Goal: Task Accomplishment & Management: Use online tool/utility

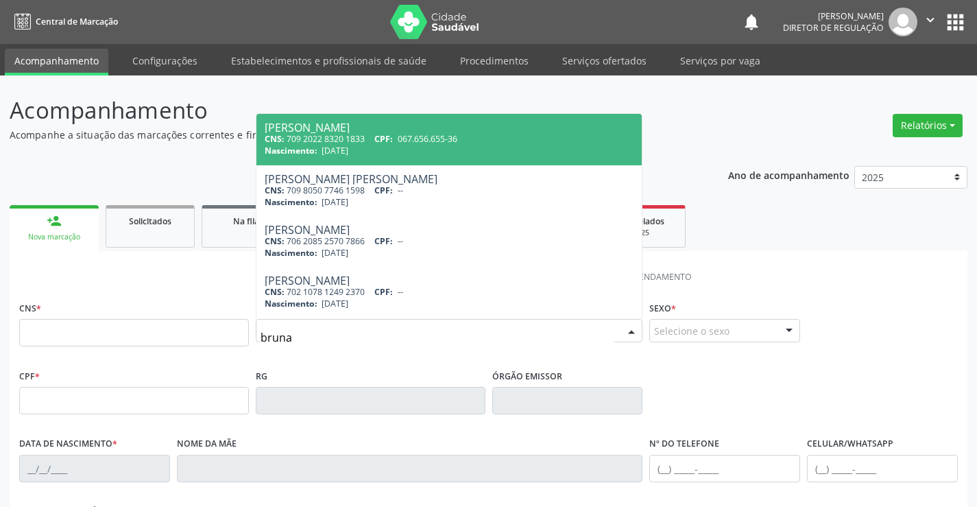
type input "[PERSON_NAME]"
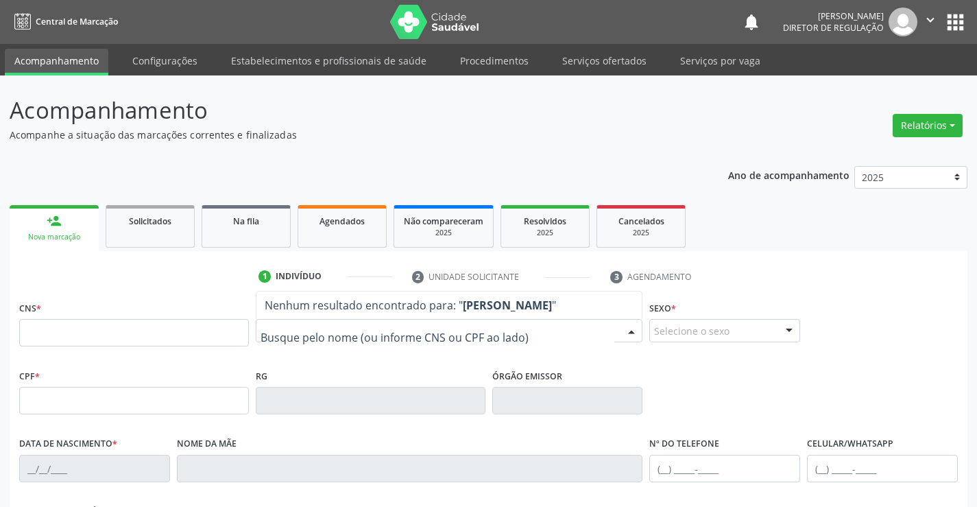
drag, startPoint x: 580, startPoint y: 62, endPoint x: 628, endPoint y: 86, distance: 53.4
click at [580, 62] on link "Serviços ofertados" at bounding box center [605, 61] width 104 height 24
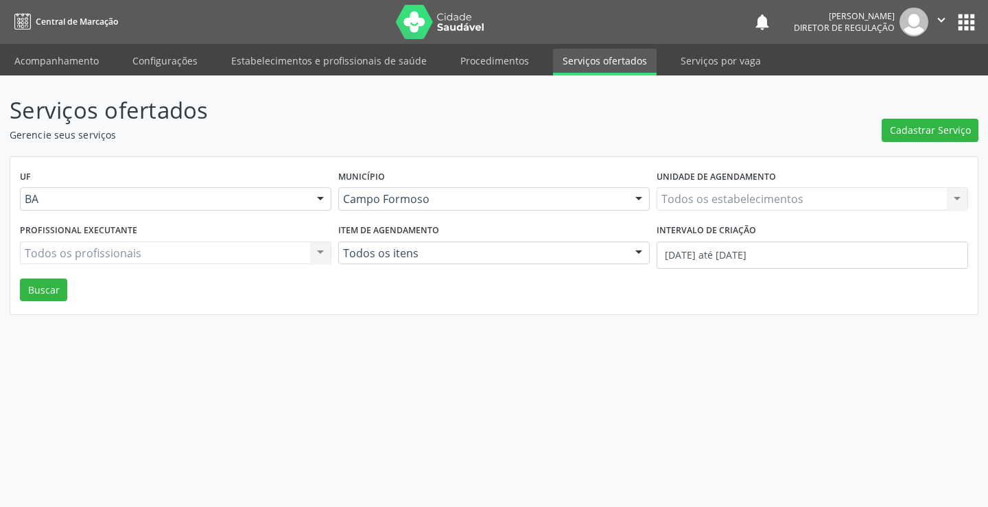
click at [740, 202] on div "Todos os estabelecimentos Todos os estabelecimentos Nenhum resultado encontrado…" at bounding box center [811, 198] width 311 height 23
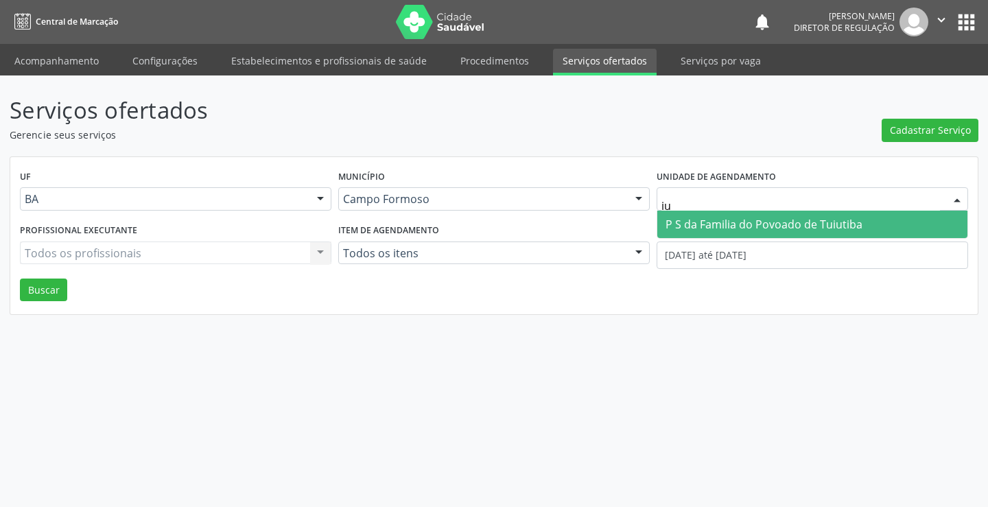
type input "i"
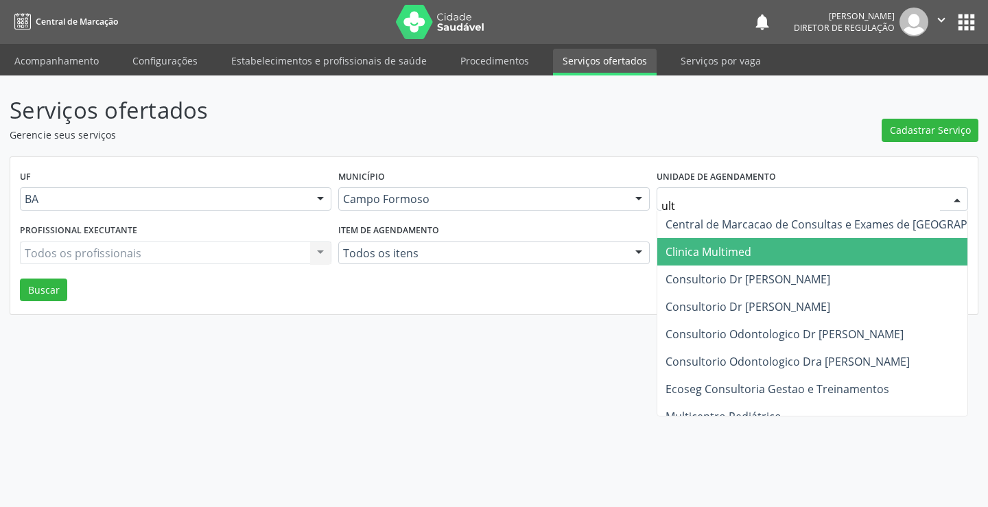
type input "ultr"
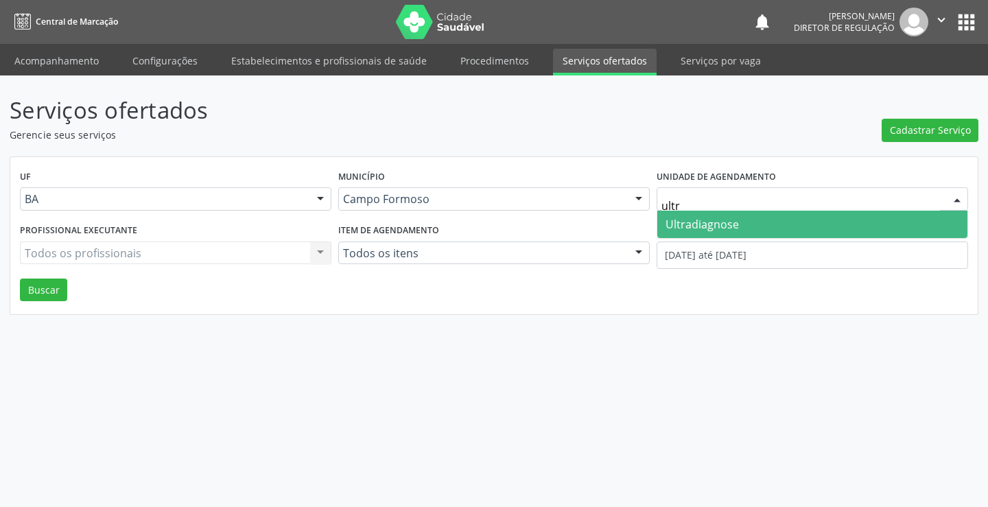
click at [736, 225] on span "Ultradiagnose" at bounding box center [701, 224] width 73 height 15
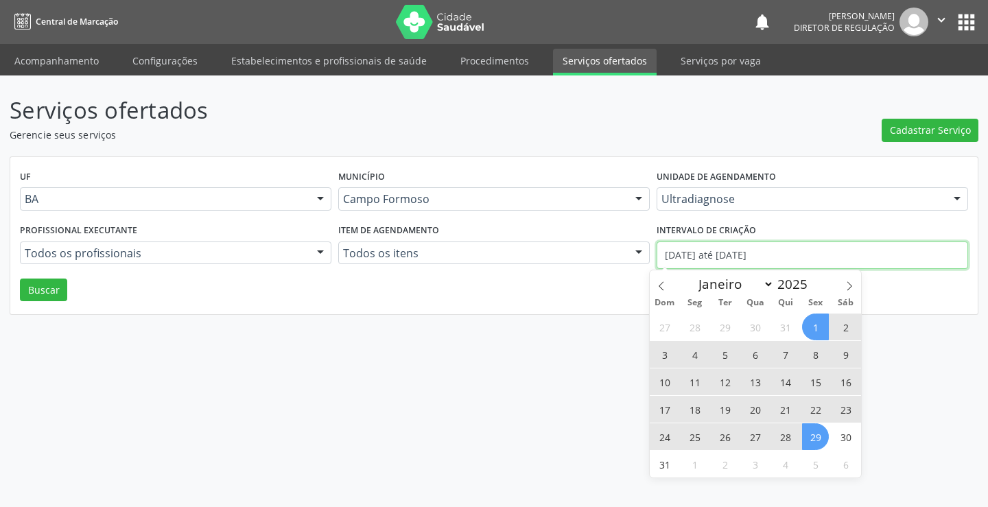
click at [733, 255] on input "[DATE] até [DATE]" at bounding box center [811, 254] width 311 height 27
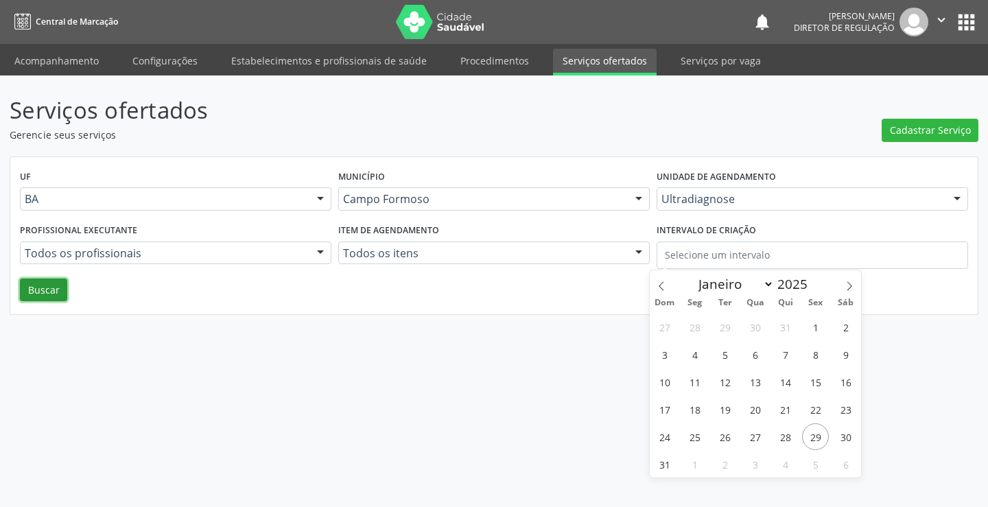
click at [33, 294] on button "Buscar" at bounding box center [43, 289] width 47 height 23
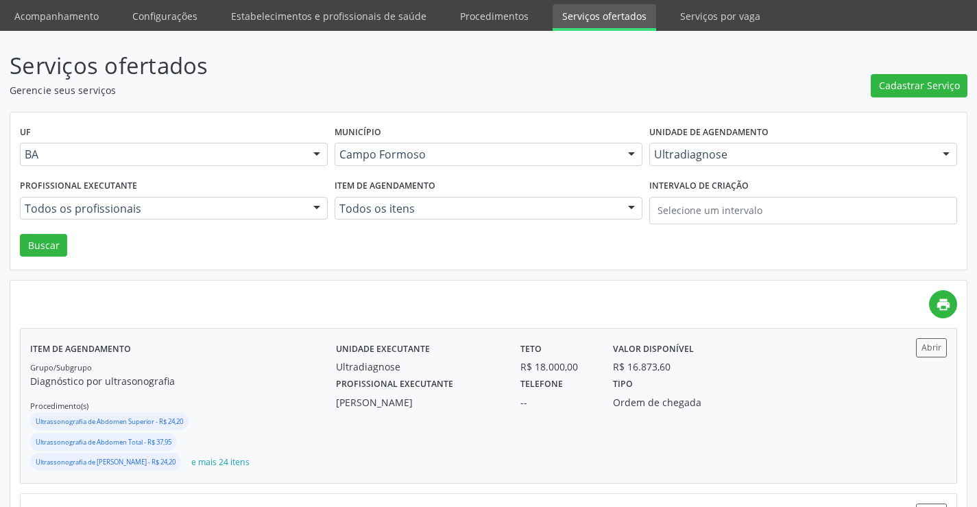
scroll to position [69, 0]
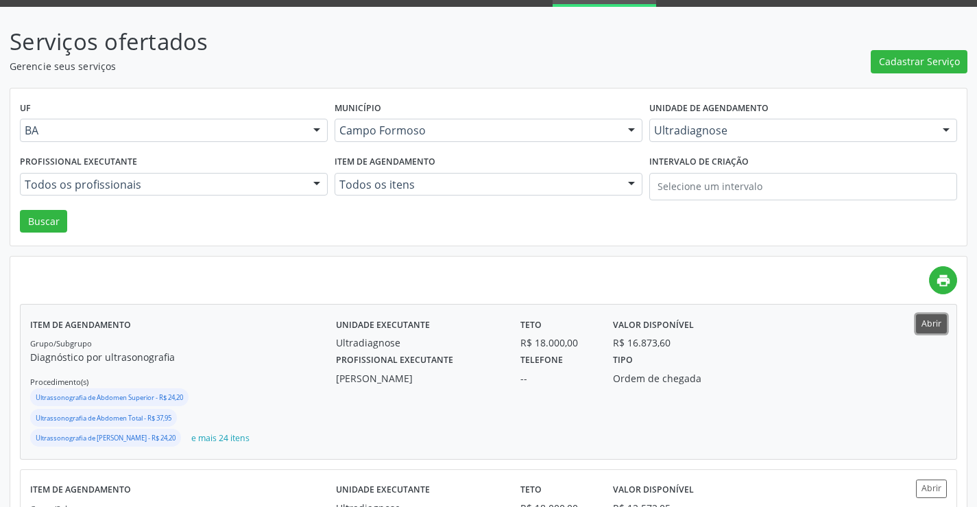
click at [931, 321] on button "Abrir" at bounding box center [931, 323] width 31 height 19
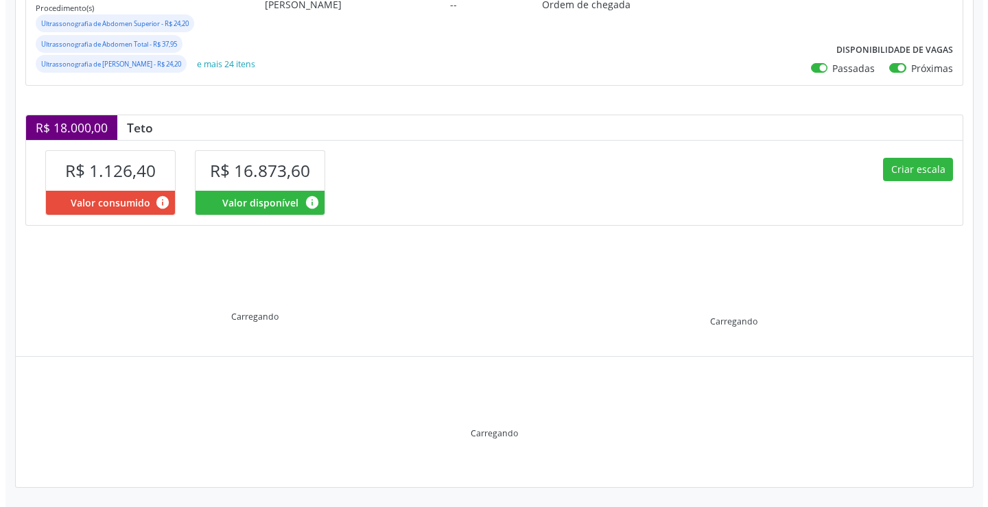
scroll to position [254, 0]
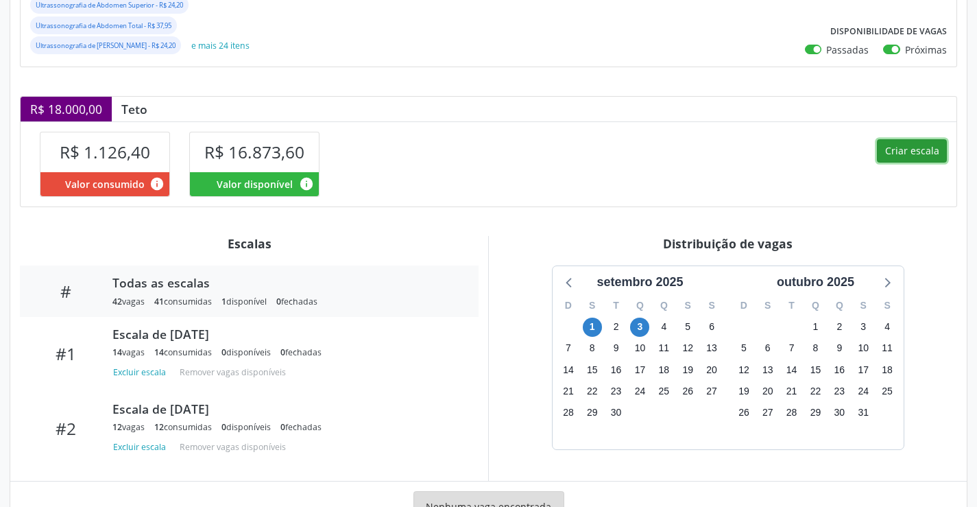
click at [914, 163] on button "Criar escala" at bounding box center [912, 150] width 70 height 23
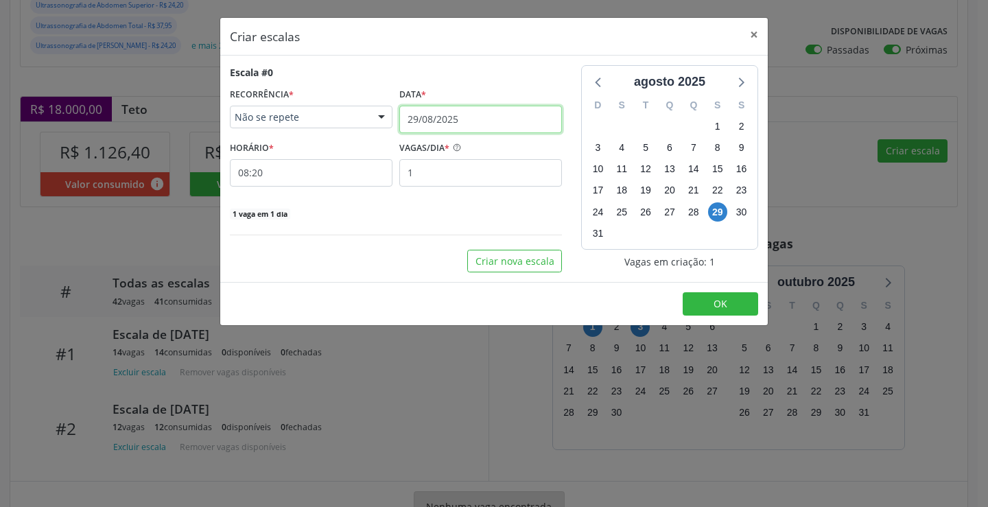
click at [498, 115] on input "29/08/2025" at bounding box center [480, 119] width 163 height 27
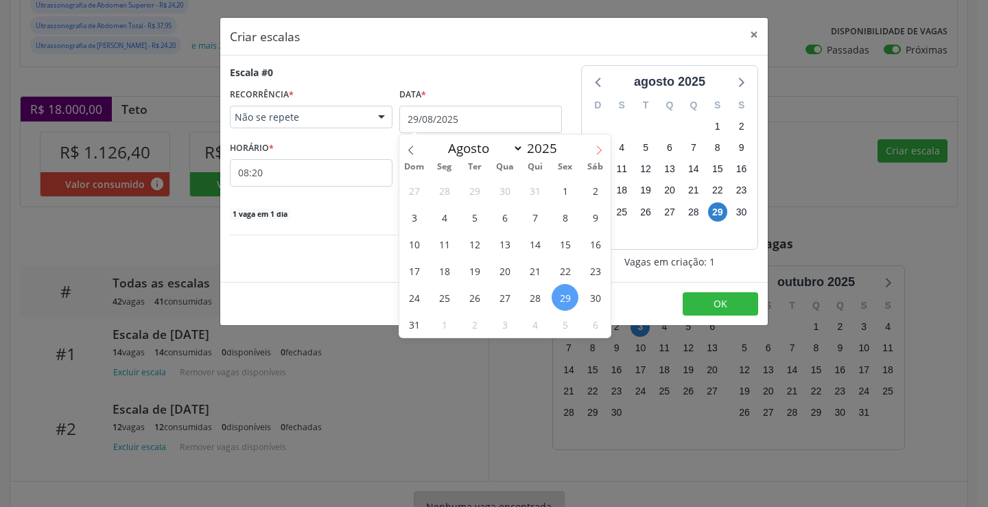
click at [599, 150] on icon at bounding box center [599, 150] width 10 height 10
select select "8"
click at [564, 194] on span "5" at bounding box center [564, 190] width 27 height 27
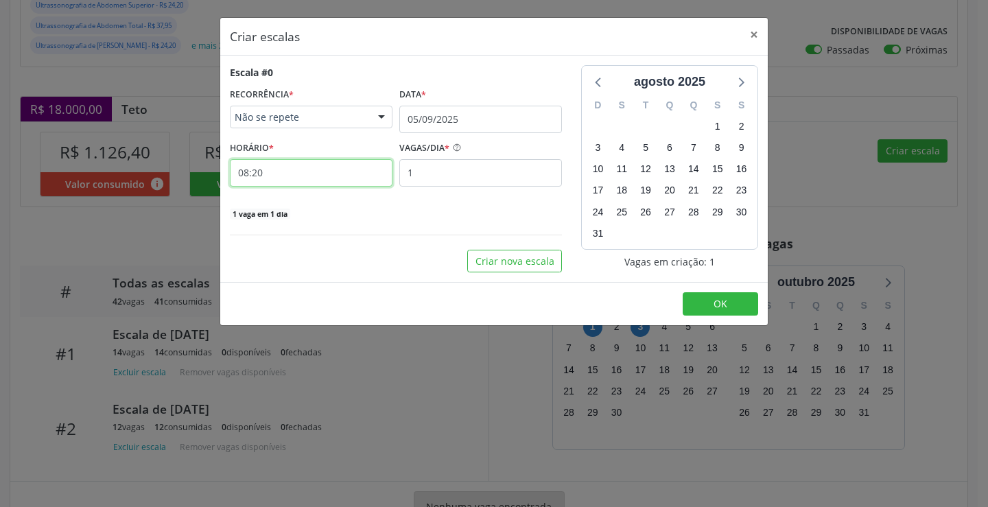
click at [297, 172] on input "08:20" at bounding box center [311, 172] width 163 height 27
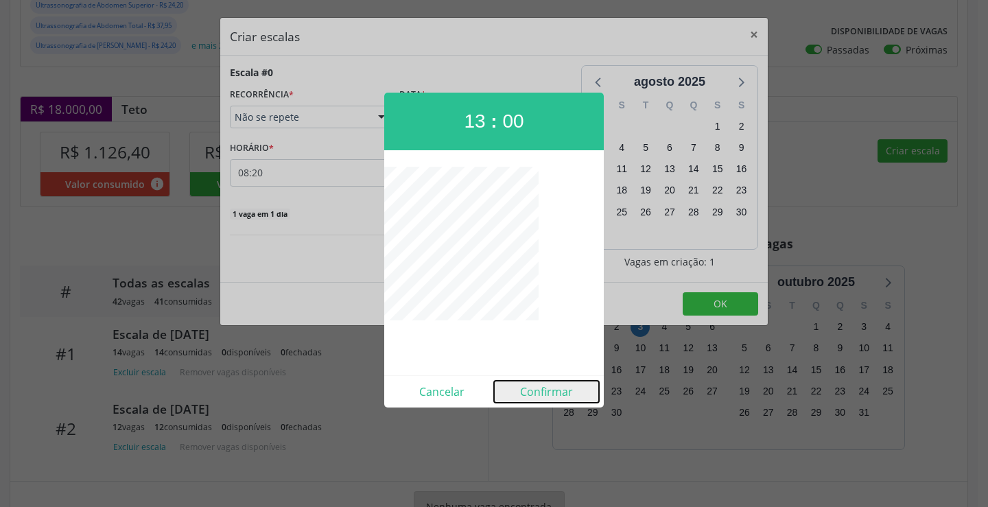
drag, startPoint x: 549, startPoint y: 396, endPoint x: 532, endPoint y: 324, distance: 74.0
click at [549, 395] on button "Confirmar" at bounding box center [546, 392] width 105 height 22
type input "13:00"
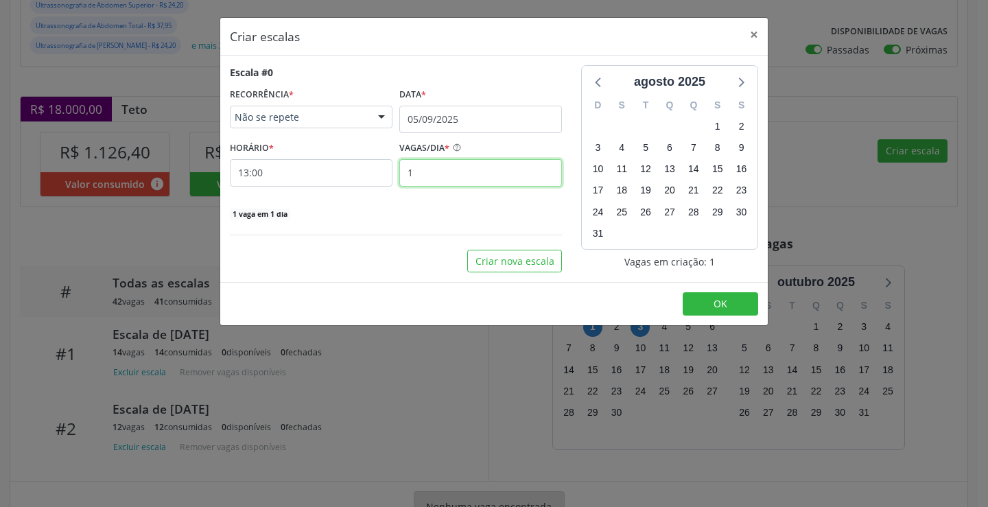
click at [433, 174] on input "1" at bounding box center [480, 172] width 163 height 27
type input "14"
click at [729, 298] on button "OK" at bounding box center [719, 303] width 75 height 23
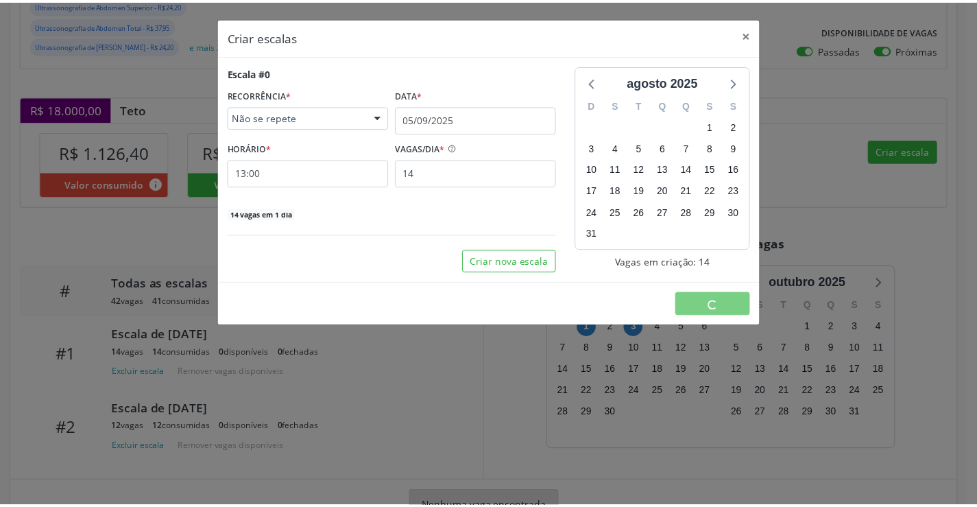
scroll to position [0, 0]
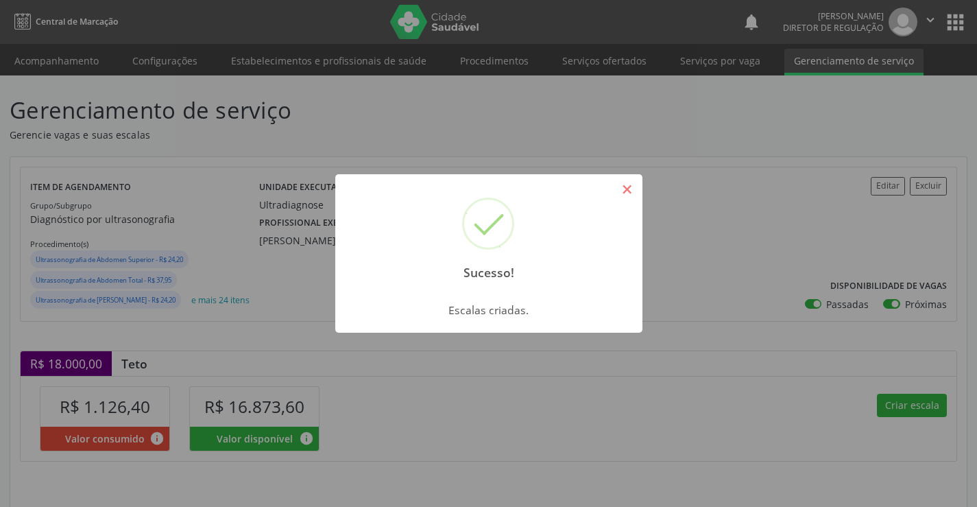
click at [628, 193] on button "×" at bounding box center [627, 189] width 23 height 23
